Goal: Find specific page/section: Find specific page/section

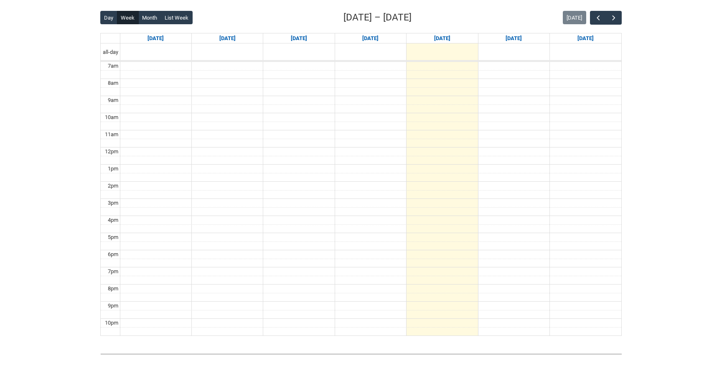
scroll to position [223, 0]
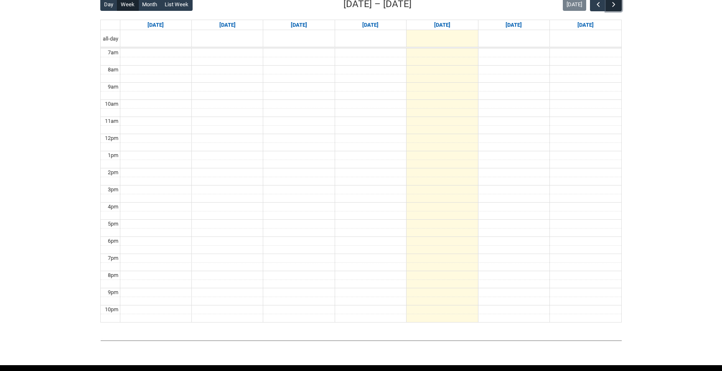
click at [616, 9] on button "button" at bounding box center [614, 4] width 16 height 14
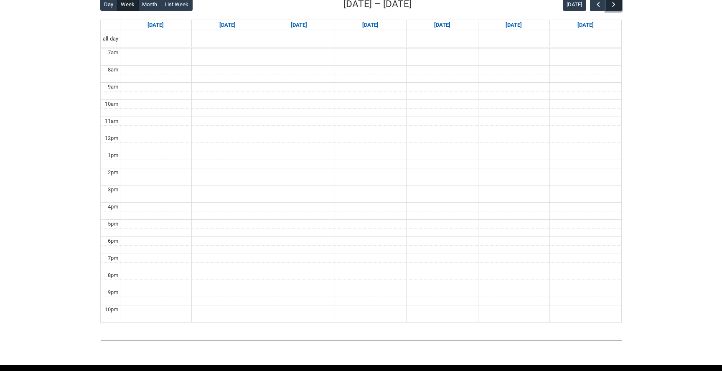
click at [616, 9] on button "button" at bounding box center [614, 4] width 16 height 14
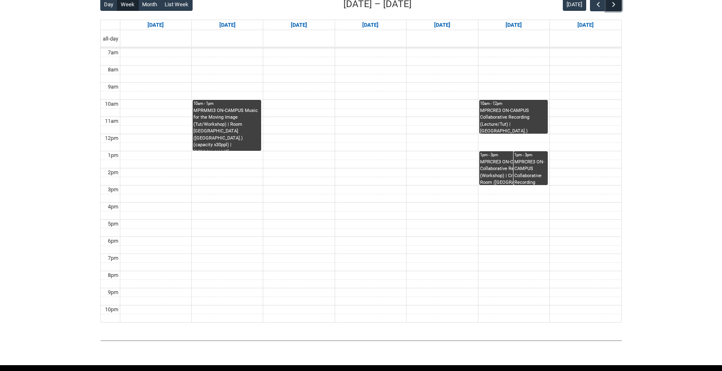
click at [616, 9] on button "button" at bounding box center [614, 4] width 16 height 14
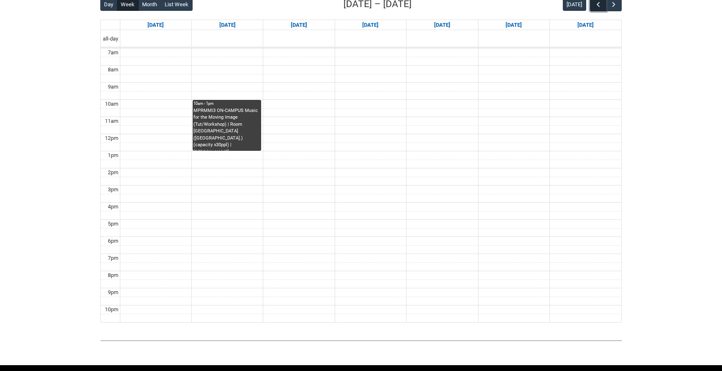
click at [596, 8] on span "button" at bounding box center [598, 4] width 8 height 8
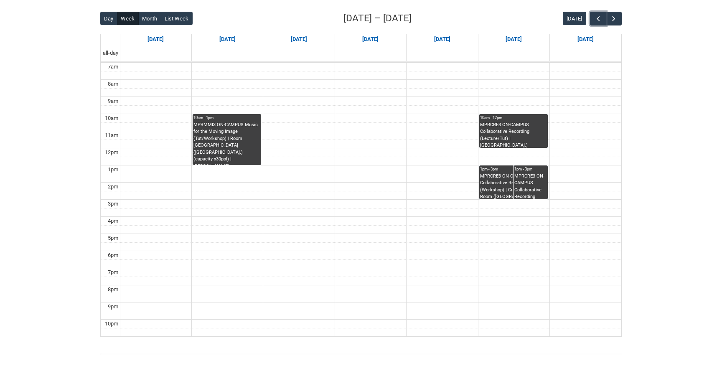
scroll to position [204, 0]
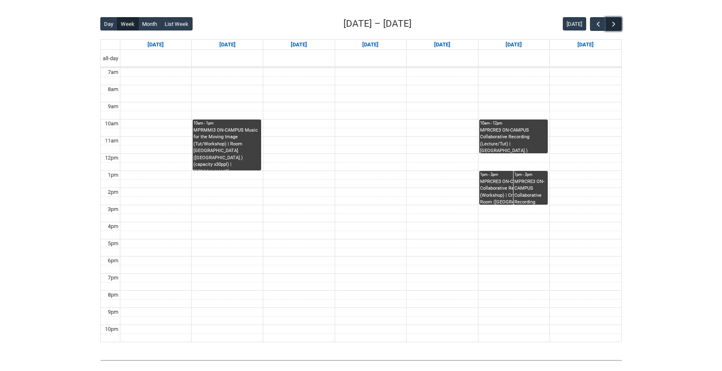
click at [613, 19] on button "button" at bounding box center [614, 24] width 16 height 14
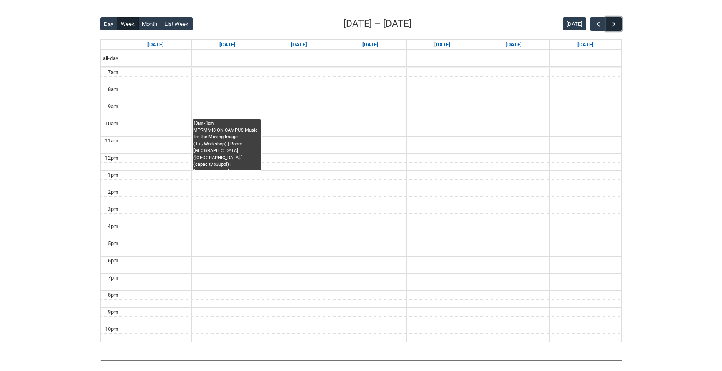
click at [613, 19] on button "button" at bounding box center [614, 24] width 16 height 14
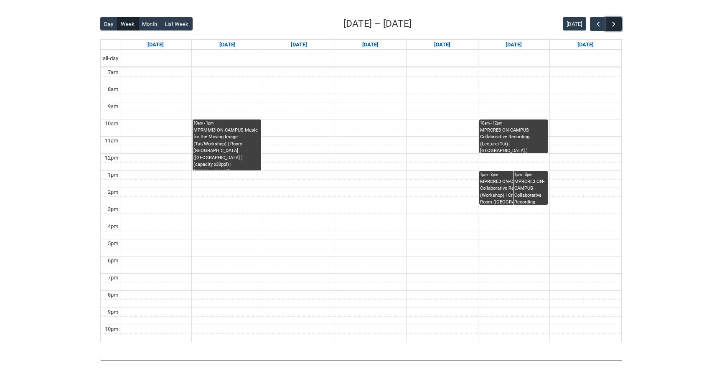
click at [614, 21] on span "button" at bounding box center [613, 24] width 8 height 8
click at [600, 24] on span "button" at bounding box center [598, 24] width 8 height 8
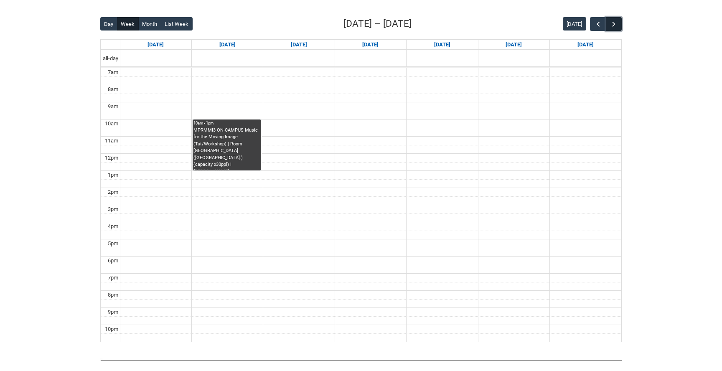
click at [612, 23] on span "button" at bounding box center [613, 24] width 8 height 8
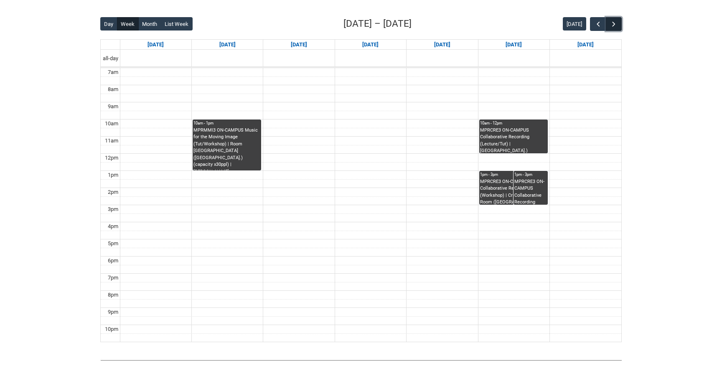
click at [612, 23] on span "button" at bounding box center [613, 24] width 8 height 8
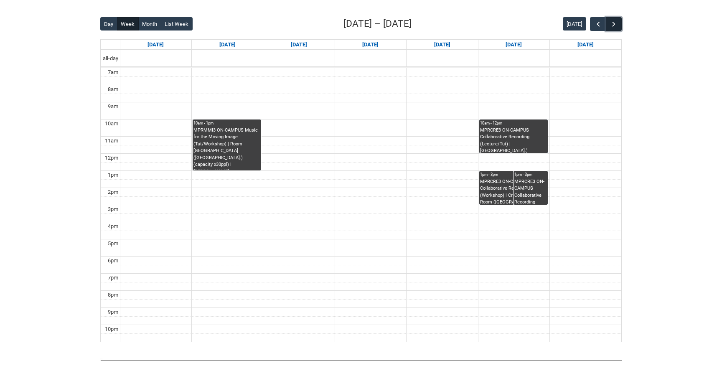
click at [612, 23] on span "button" at bounding box center [613, 24] width 8 height 8
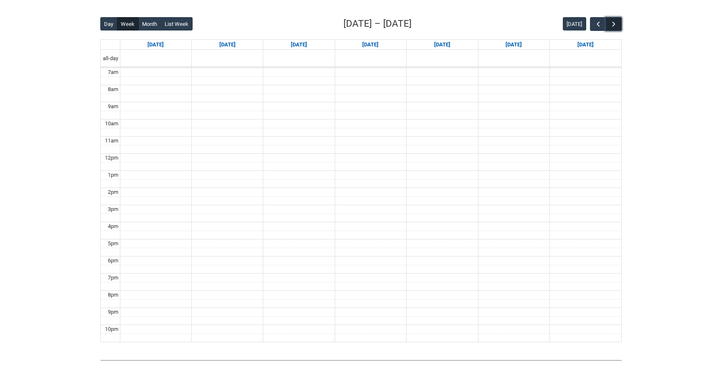
click at [612, 23] on span "button" at bounding box center [613, 24] width 8 height 8
click at [598, 22] on span "button" at bounding box center [598, 24] width 8 height 8
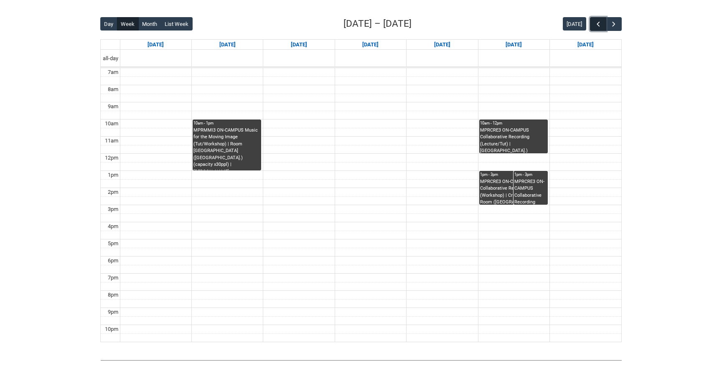
click at [598, 22] on span "button" at bounding box center [598, 24] width 8 height 8
